Goal: Information Seeking & Learning: Learn about a topic

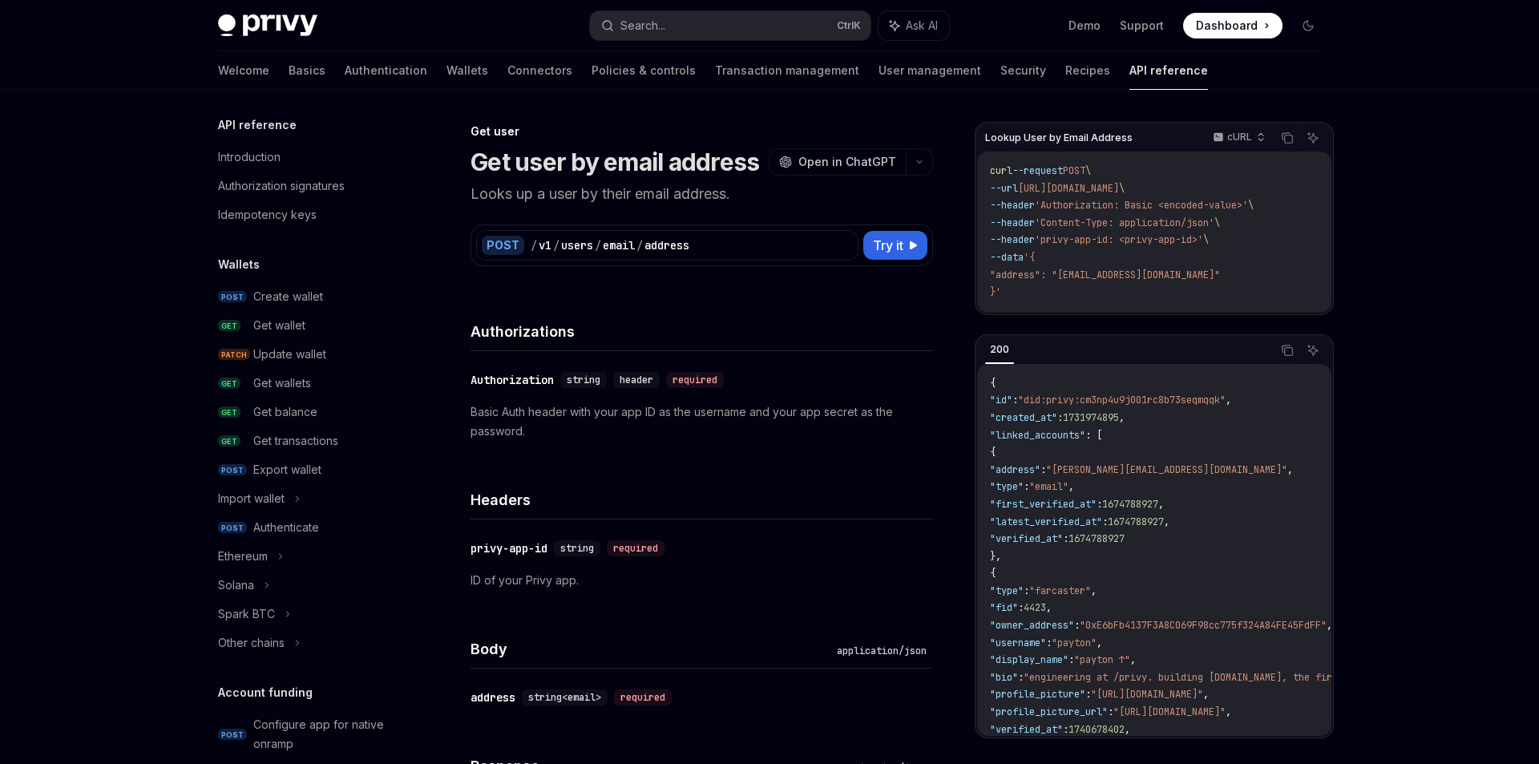
scroll to position [1279, 0]
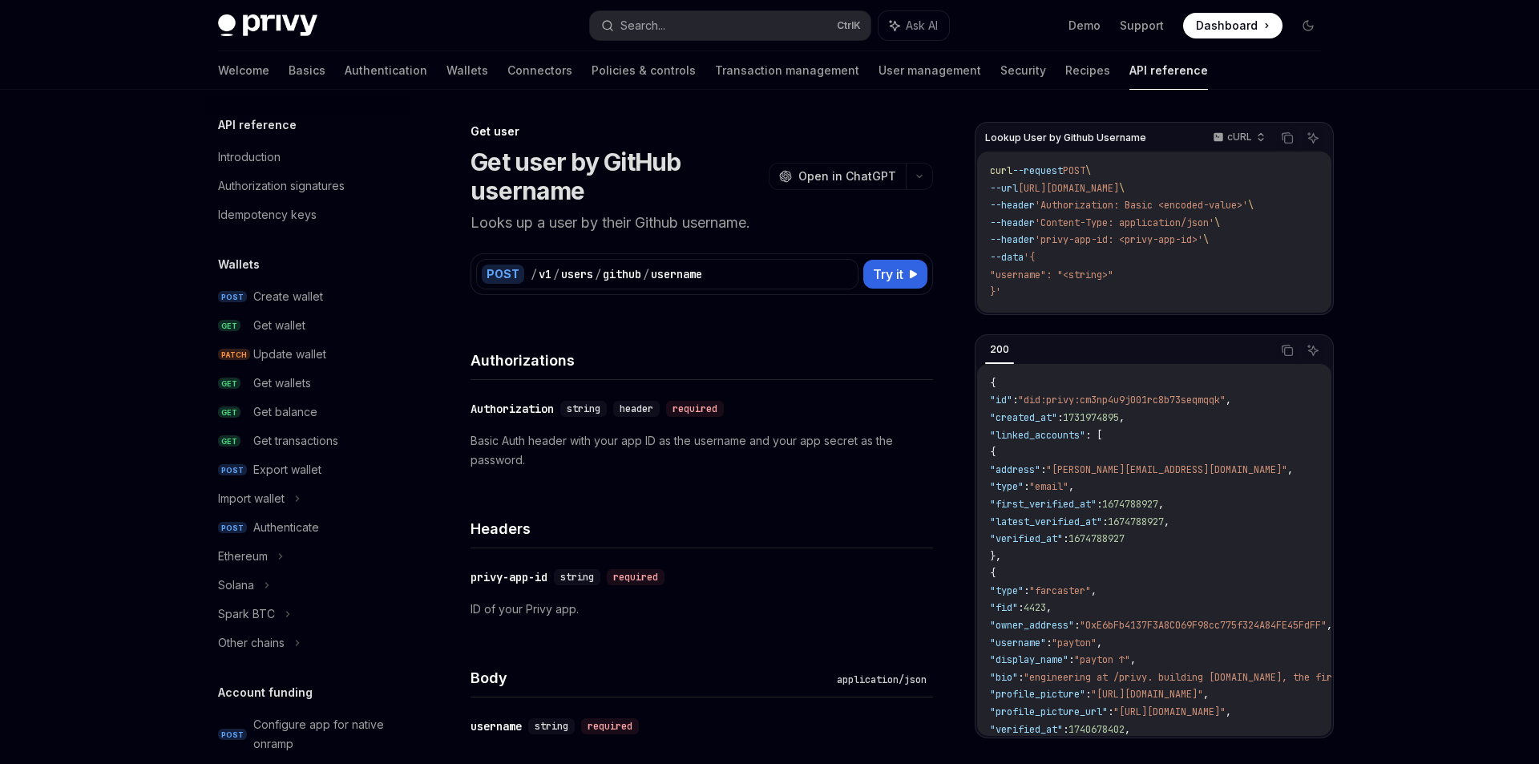
scroll to position [1423, 0]
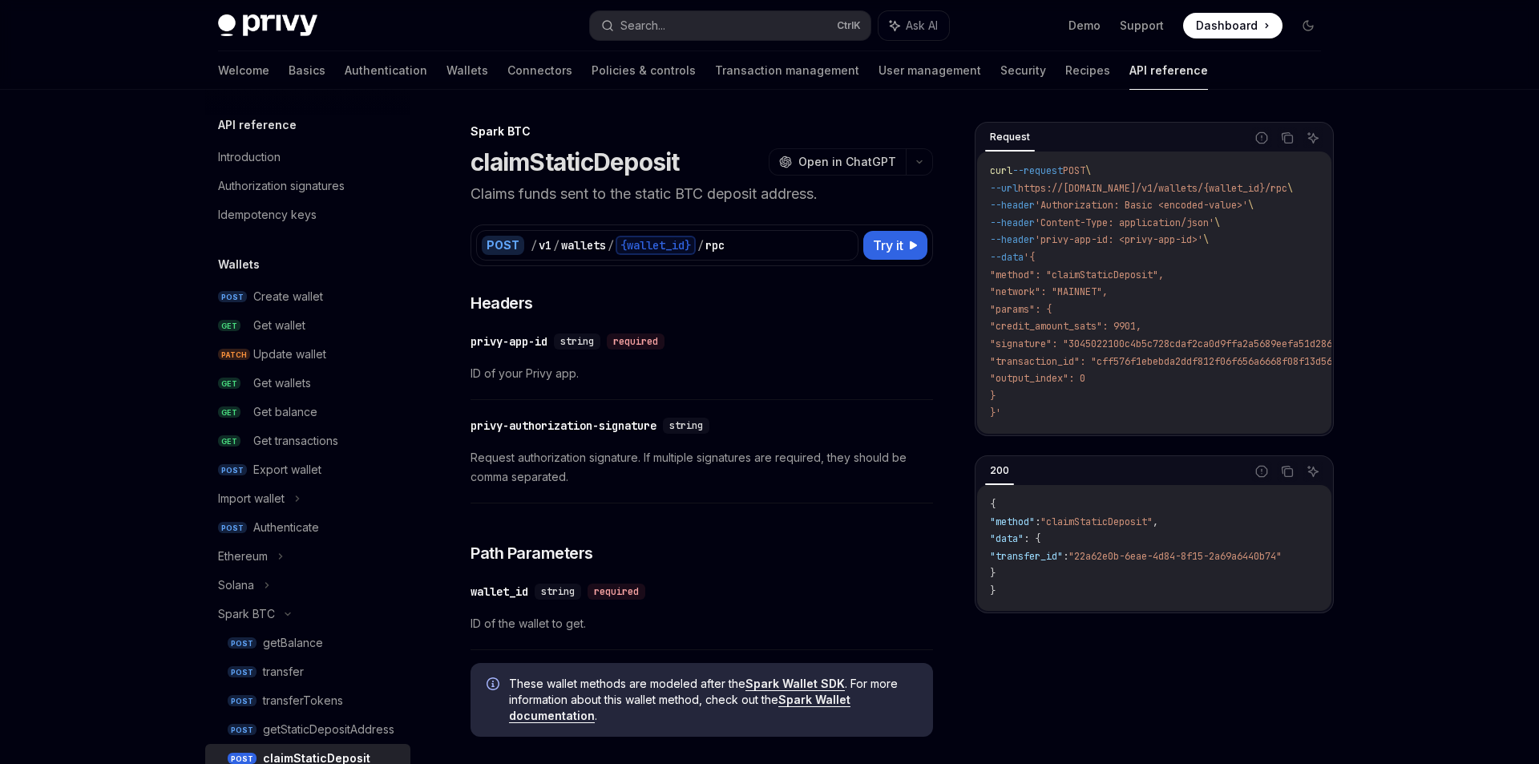
scroll to position [332, 0]
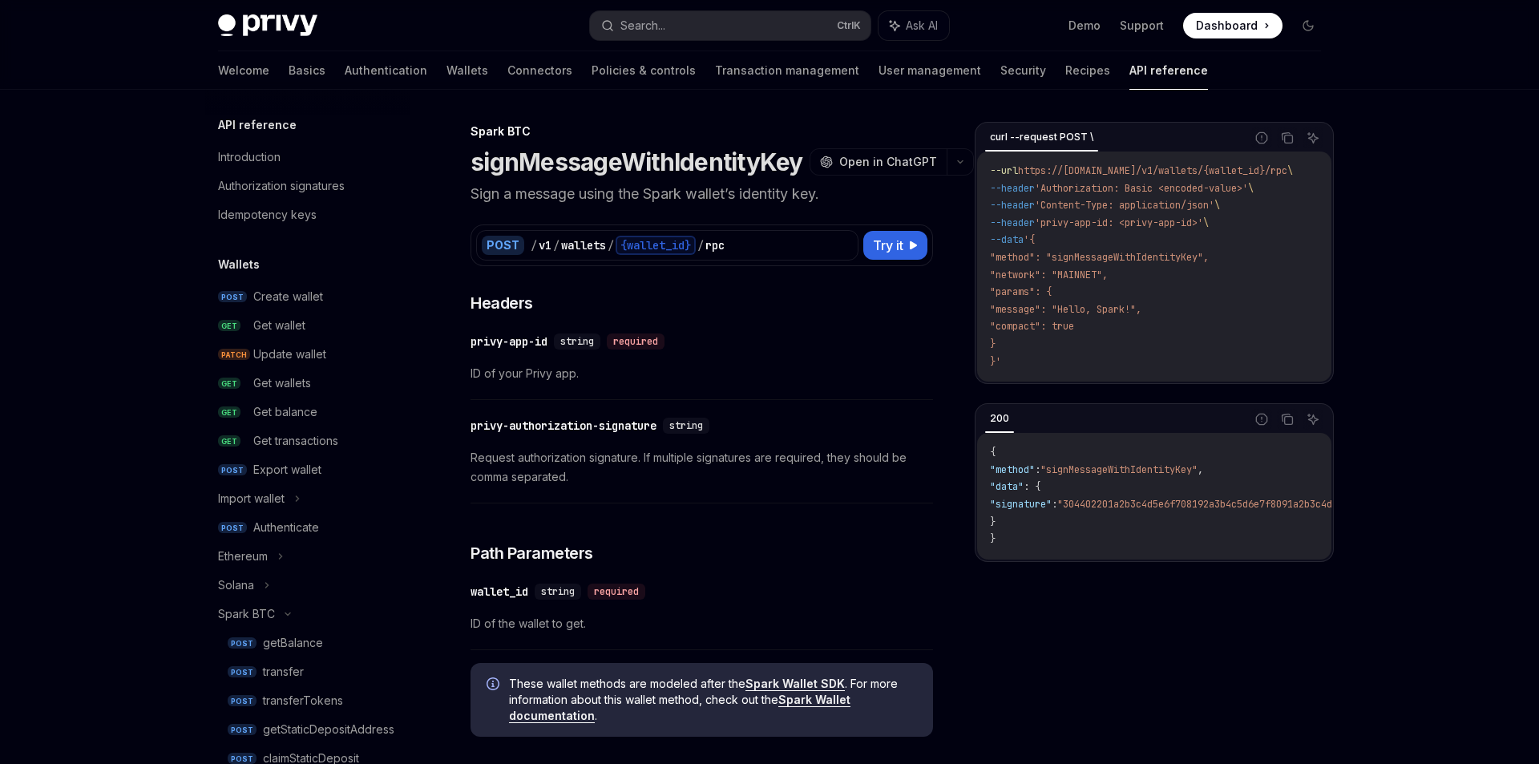
scroll to position [447, 0]
